Goal: Task Accomplishment & Management: Manage account settings

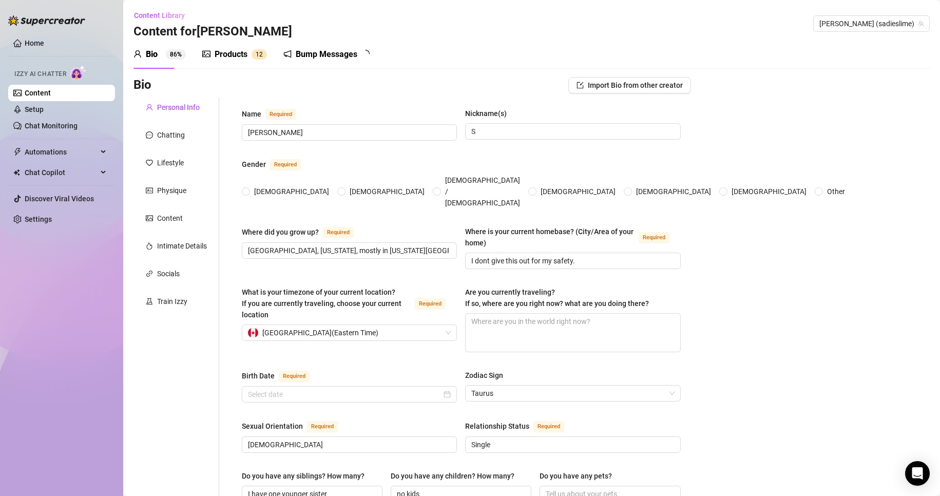
radio input "true"
type input "[DATE]"
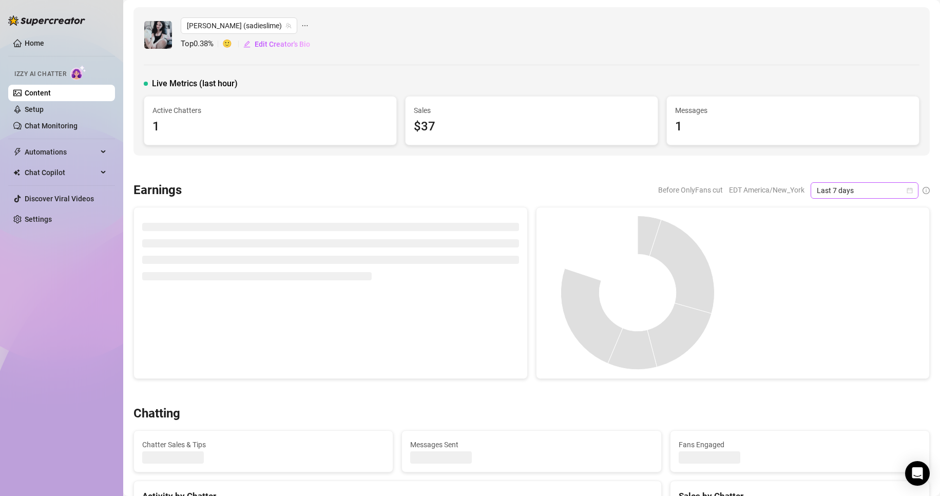
click at [906, 192] on icon "calendar" at bounding box center [909, 190] width 6 height 6
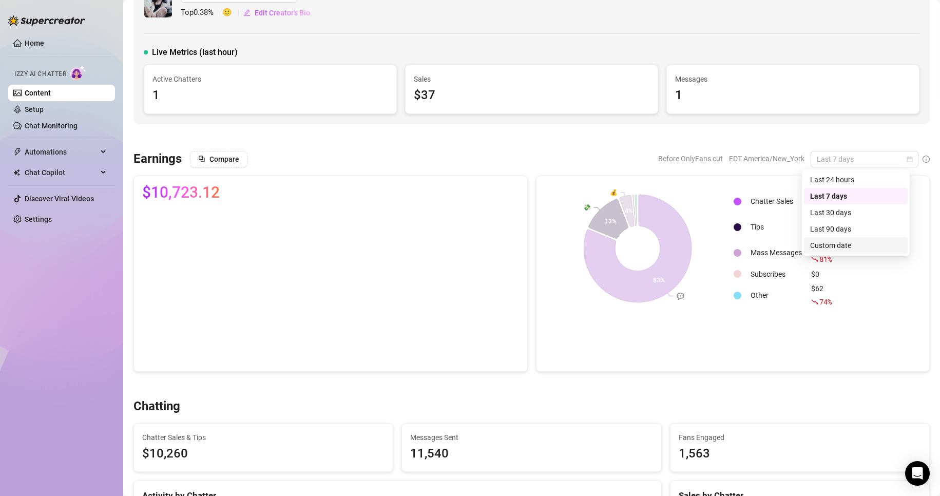
scroll to position [31, 0]
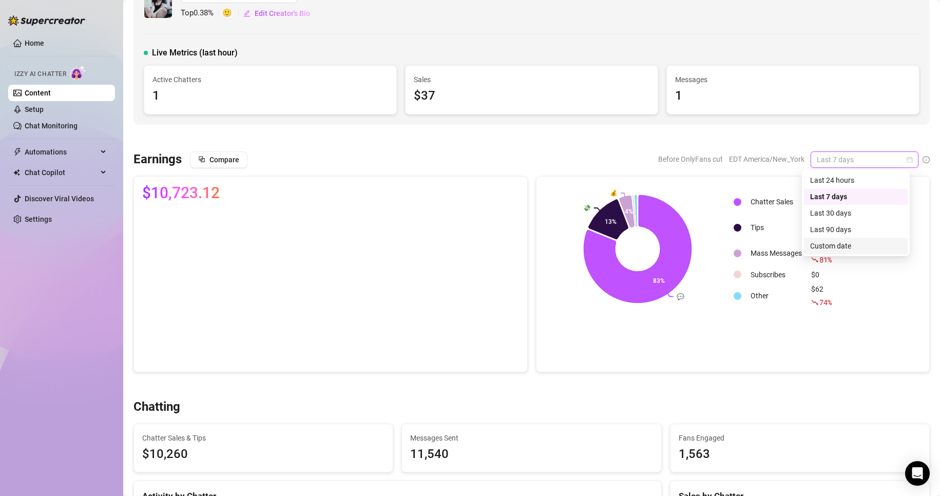
click at [829, 246] on div "Custom date" at bounding box center [855, 245] width 91 height 11
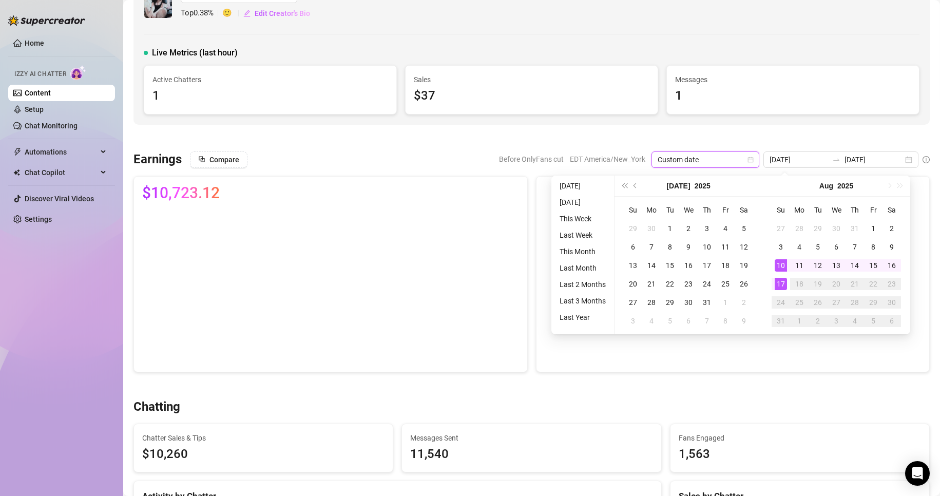
type input "[DATE]"
click at [782, 285] on div "17" at bounding box center [780, 284] width 12 height 12
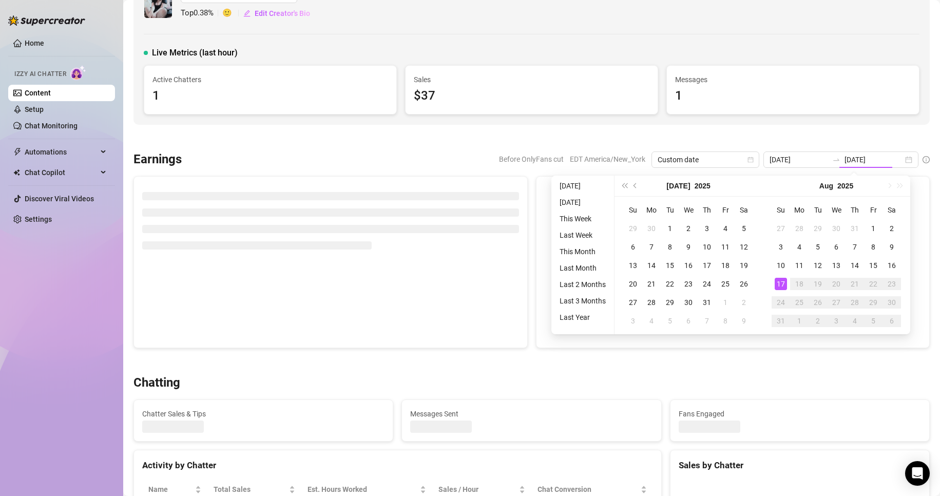
type input "[DATE]"
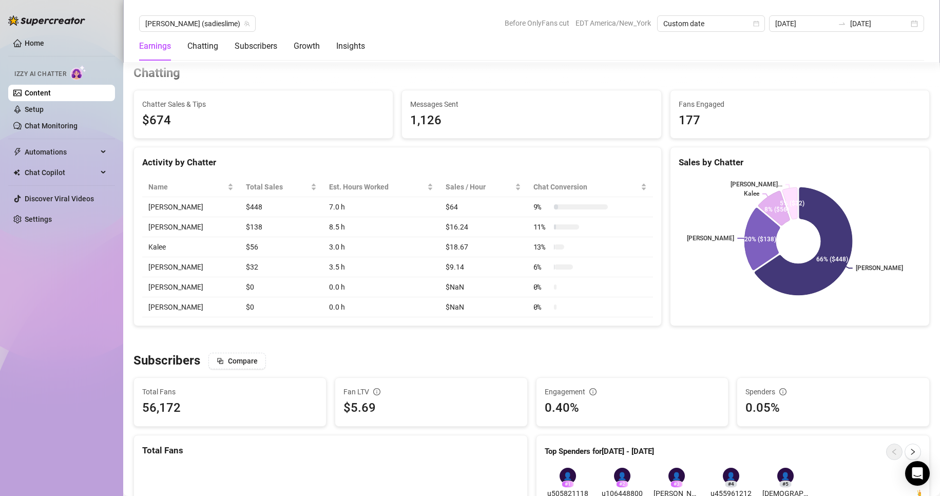
scroll to position [355, 0]
